Goal: Task Accomplishment & Management: Use online tool/utility

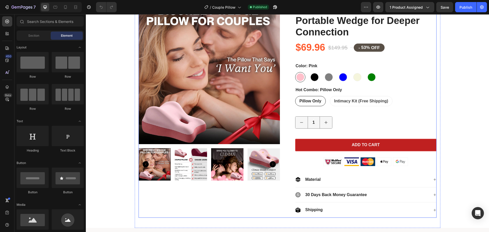
scroll to position [51, 0]
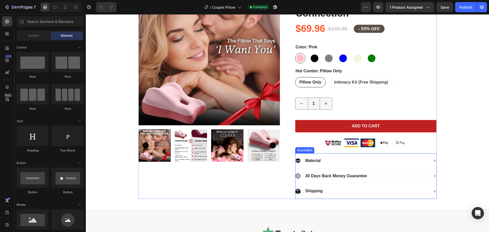
click at [326, 159] on div "Material" at bounding box center [363, 161] width 134 height 7
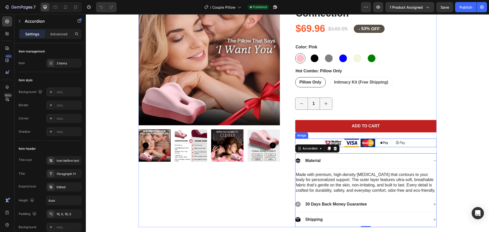
click at [422, 146] on div at bounding box center [365, 143] width 141 height 9
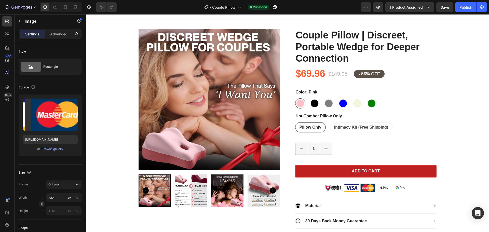
scroll to position [0, 0]
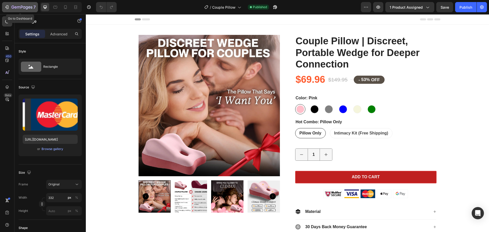
click at [8, 8] on icon "button" at bounding box center [7, 7] width 2 height 4
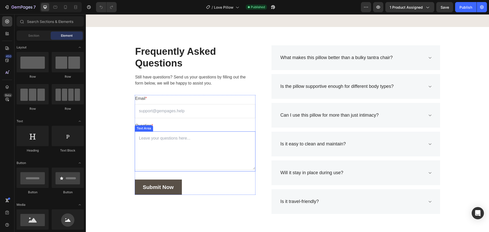
scroll to position [1469, 0]
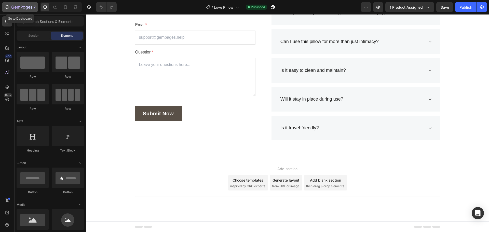
click at [12, 5] on icon "button" at bounding box center [21, 7] width 21 height 4
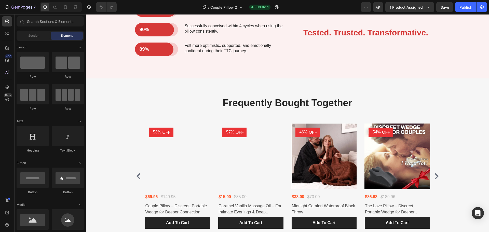
scroll to position [2243, 0]
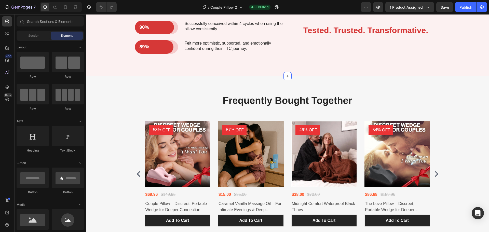
click at [140, 76] on div "94% Text Block Row Row Said intimacy became more comfortable, with noticeably l…" at bounding box center [288, 28] width 404 height 95
